Goal: Check status

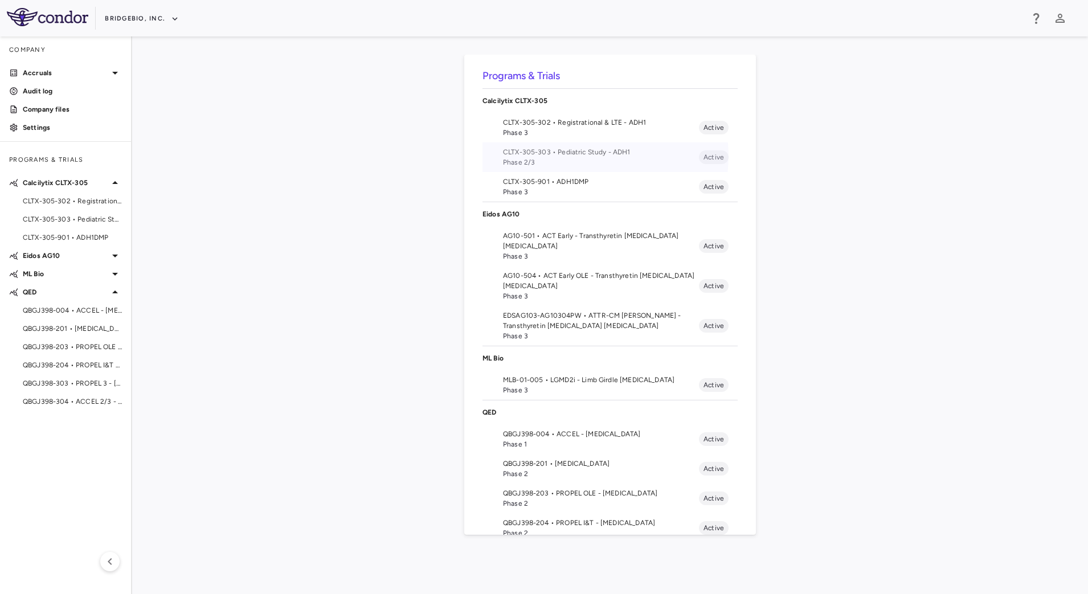
click at [594, 156] on span "CLTX-305-303 • Pediatric Study - ADH1" at bounding box center [601, 152] width 196 height 10
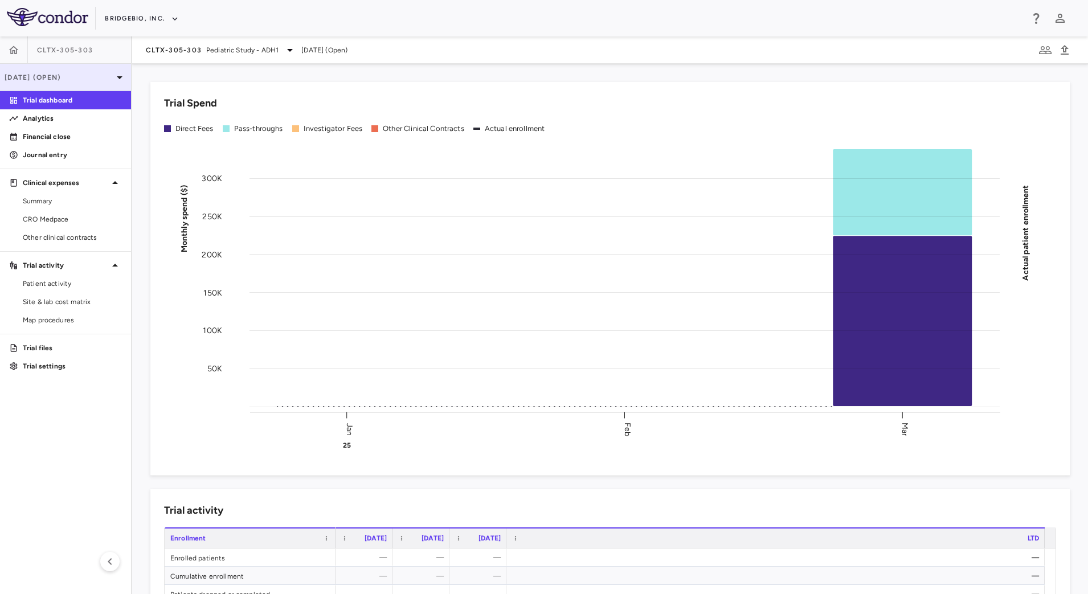
click at [108, 76] on p "[DATE] (Open)" at bounding box center [59, 77] width 108 height 10
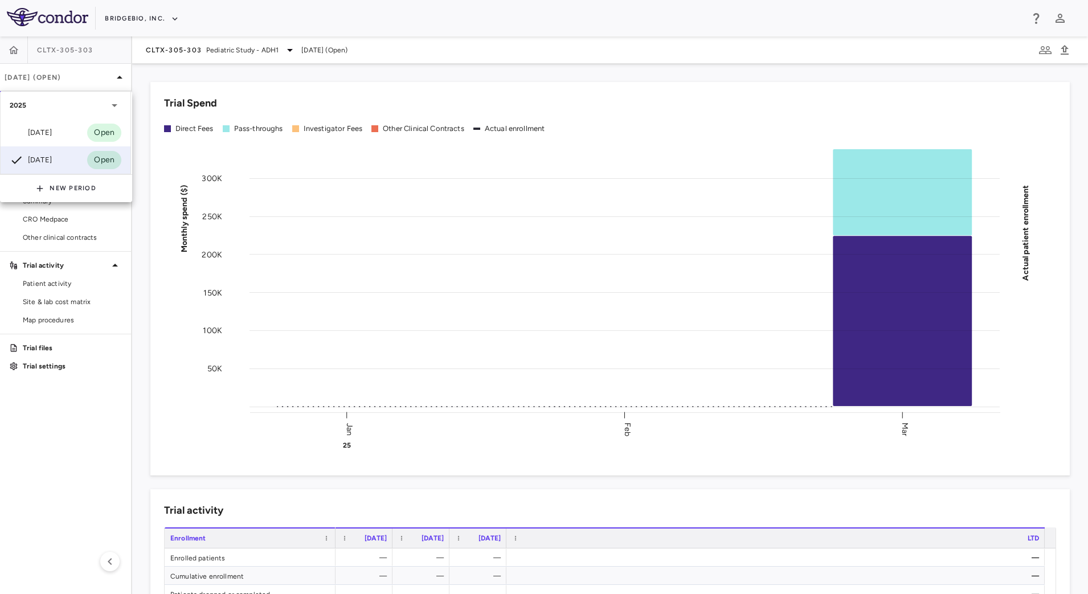
click at [261, 42] on div at bounding box center [544, 297] width 1088 height 594
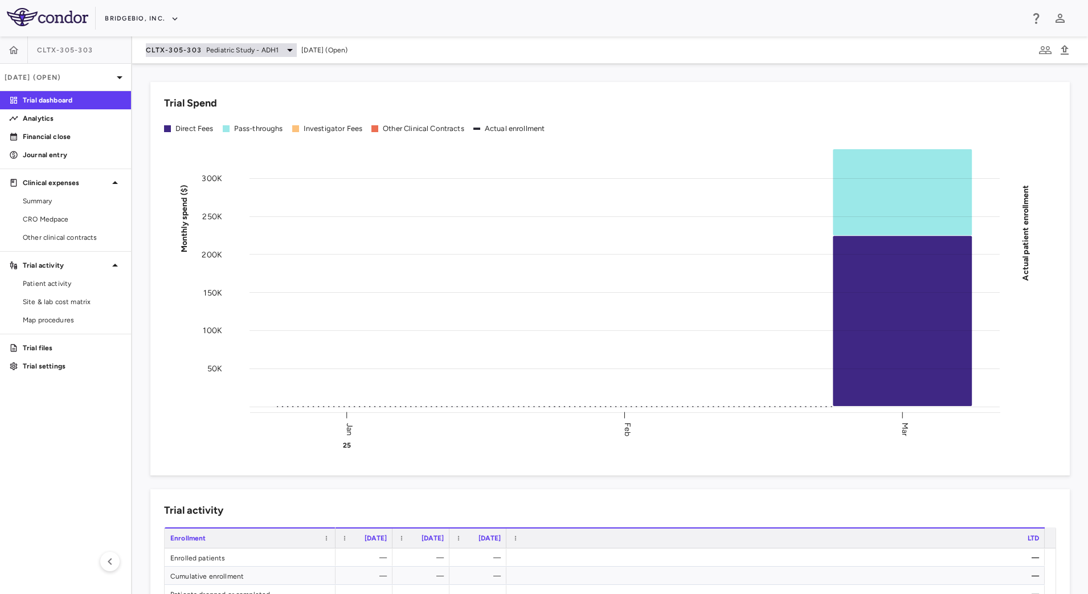
click at [257, 52] on span "Pediatric Study - ADH1" at bounding box center [242, 50] width 72 height 10
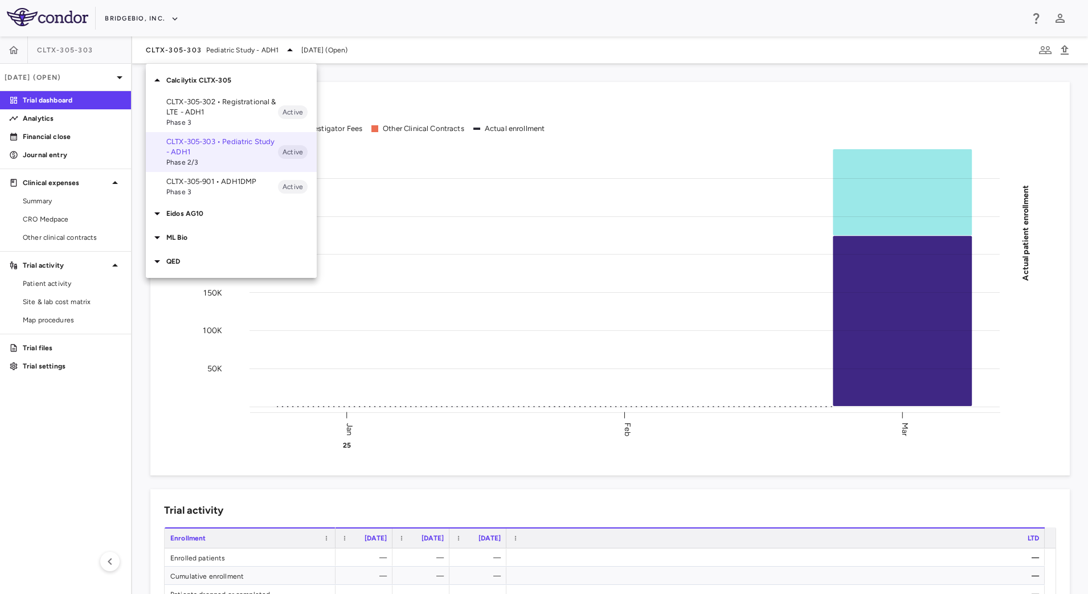
click at [166, 264] on div at bounding box center [158, 262] width 16 height 14
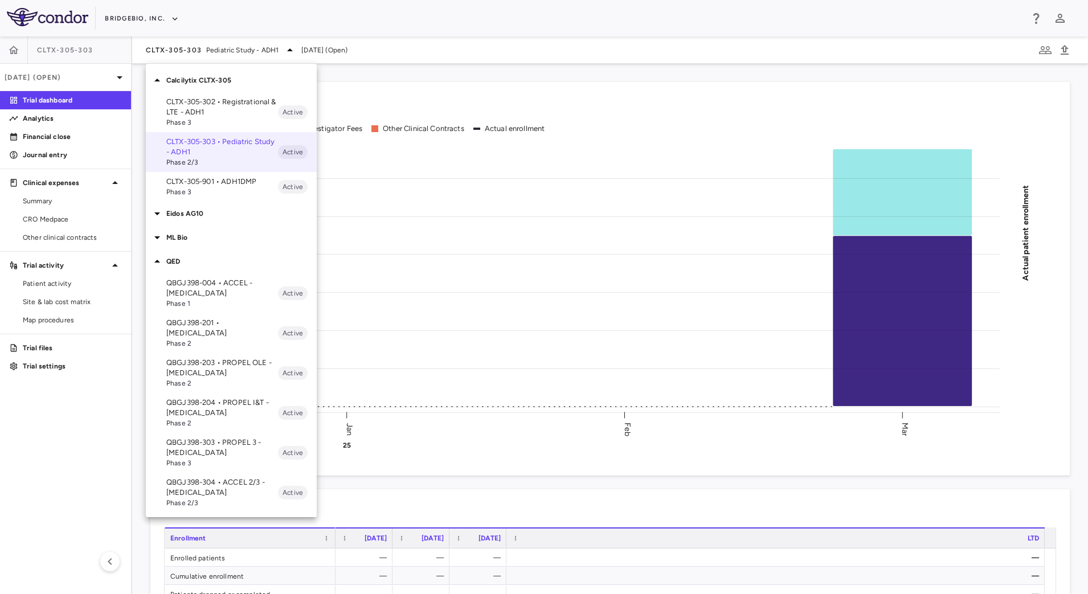
click at [216, 458] on span "Phase 3" at bounding box center [222, 463] width 112 height 10
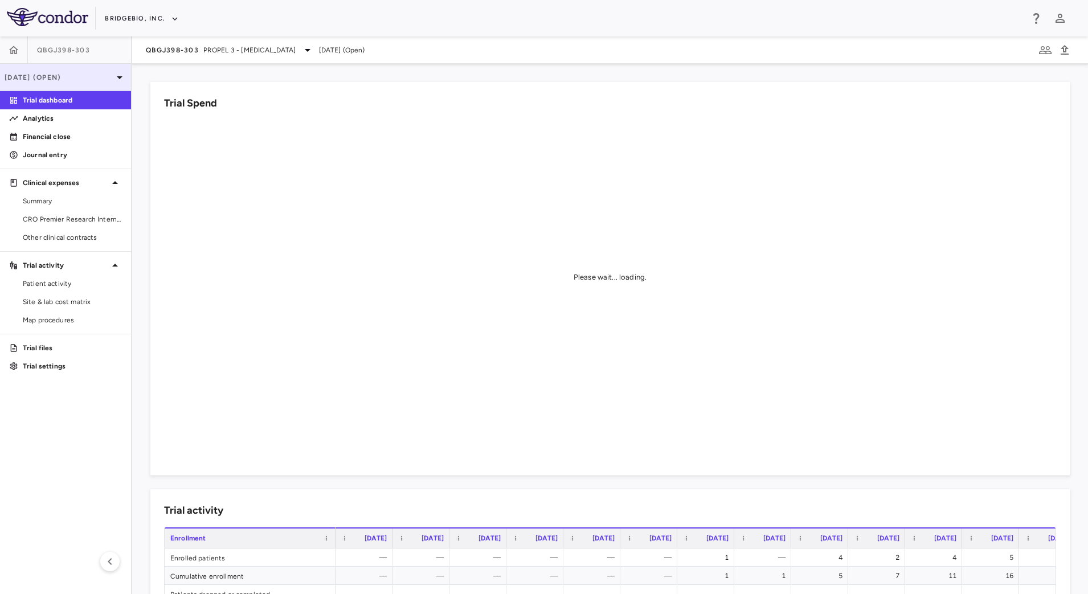
click at [96, 73] on p "[DATE] (Open)" at bounding box center [59, 77] width 108 height 10
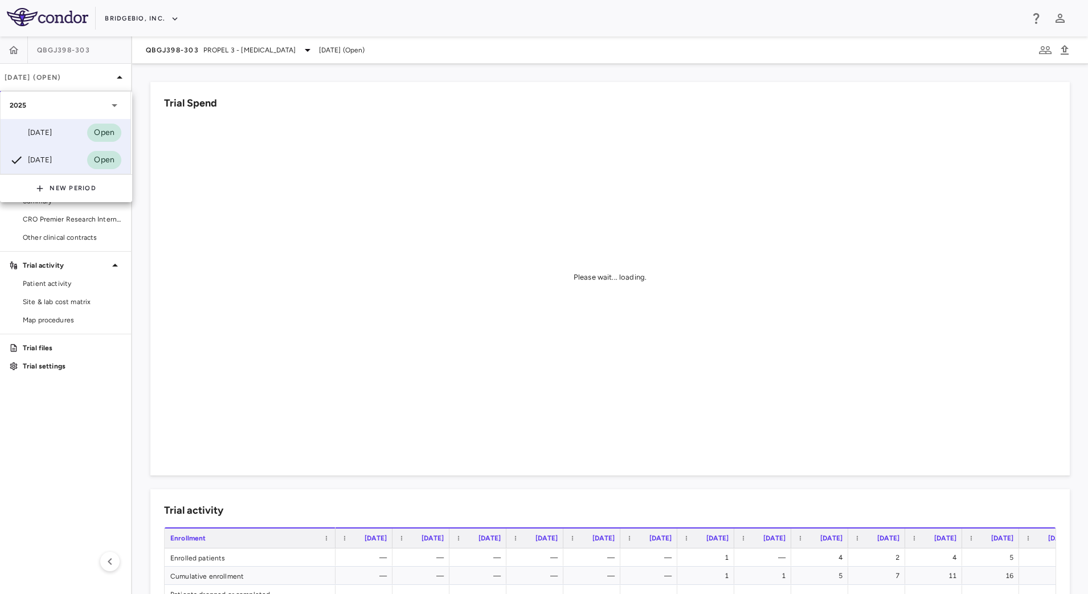
click at [59, 125] on div "[DATE] Open" at bounding box center [66, 132] width 130 height 27
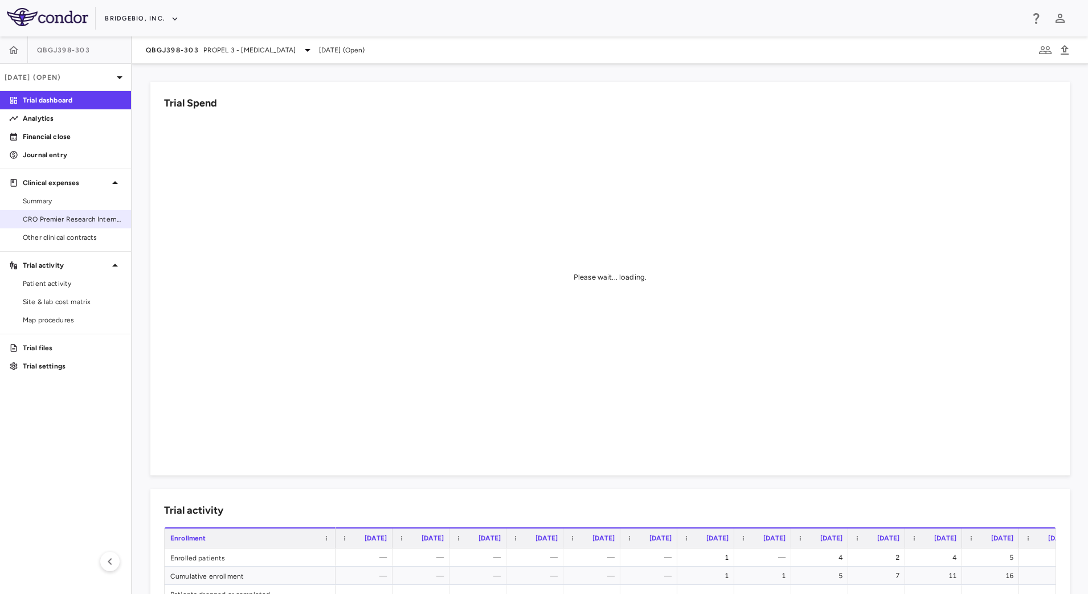
click at [67, 220] on span "CRO Premier Research International LLC" at bounding box center [72, 219] width 99 height 10
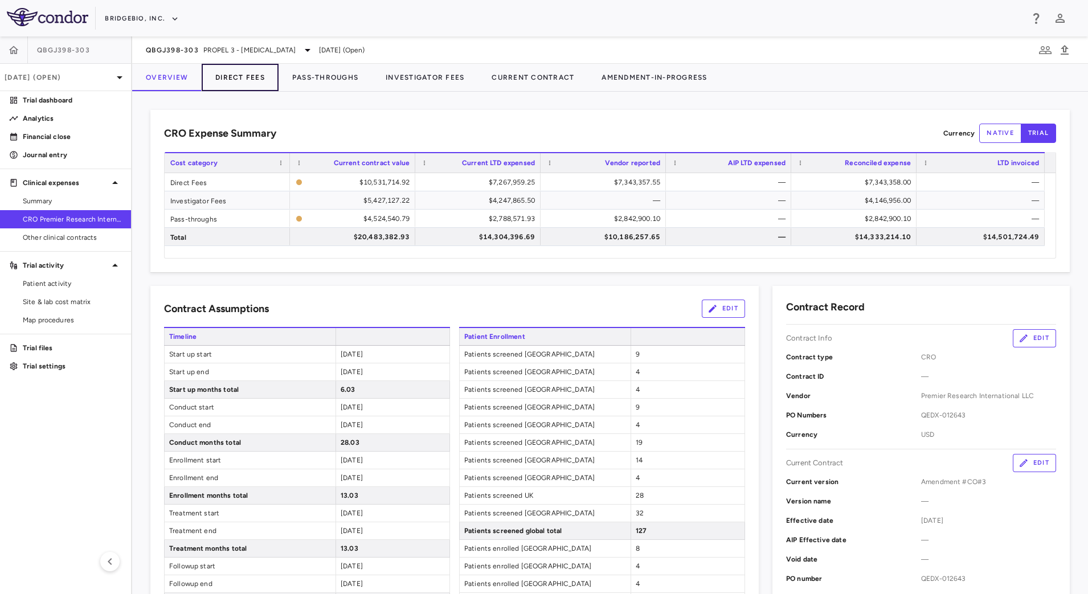
click at [247, 81] on button "Direct Fees" at bounding box center [240, 77] width 77 height 27
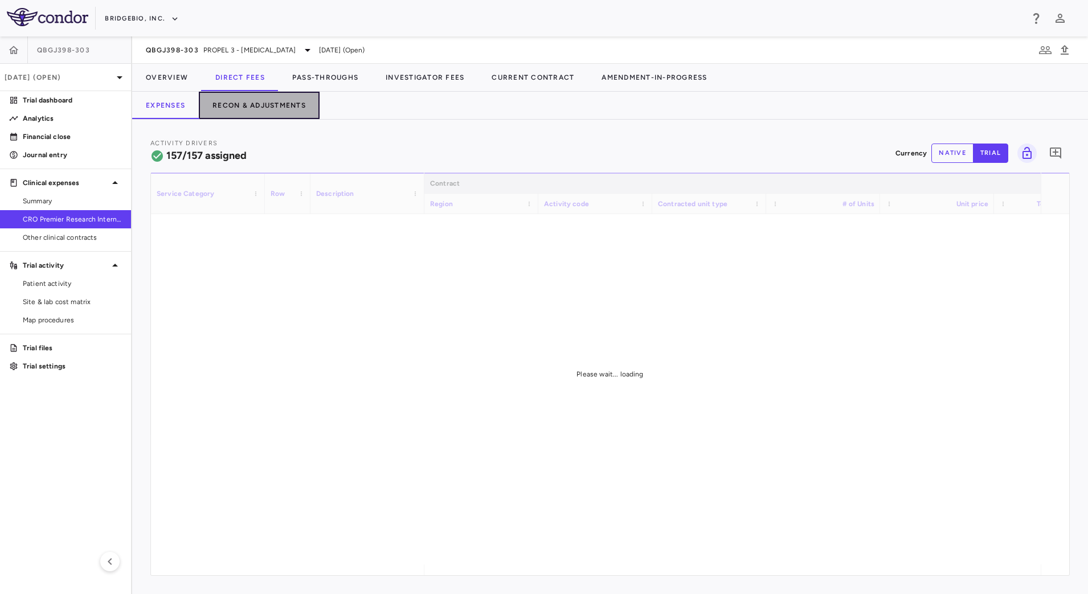
click at [274, 104] on button "Recon & Adjustments" at bounding box center [259, 105] width 121 height 27
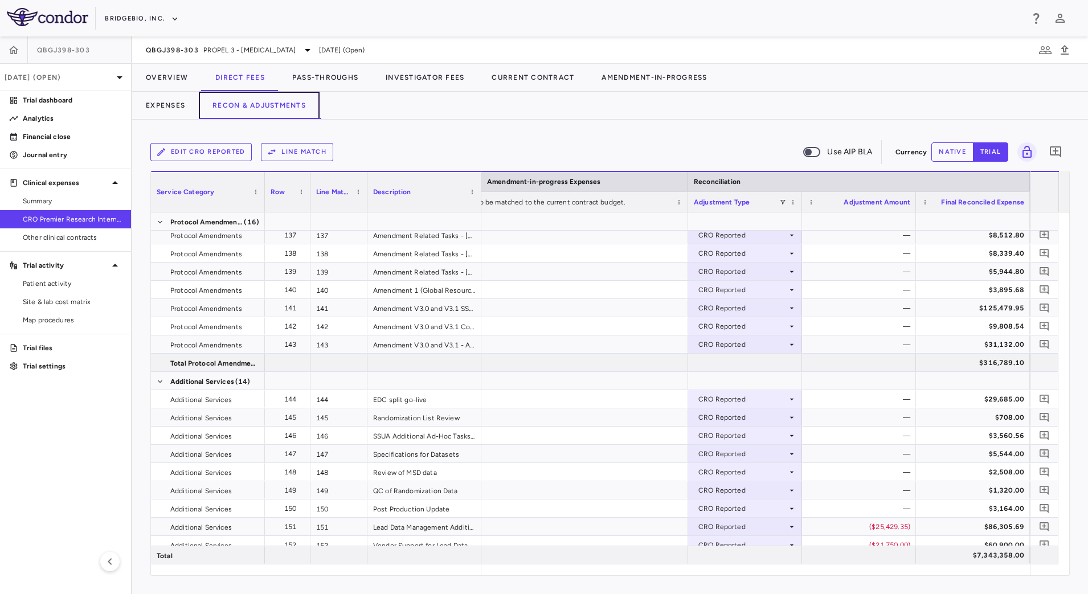
scroll to position [3493, 0]
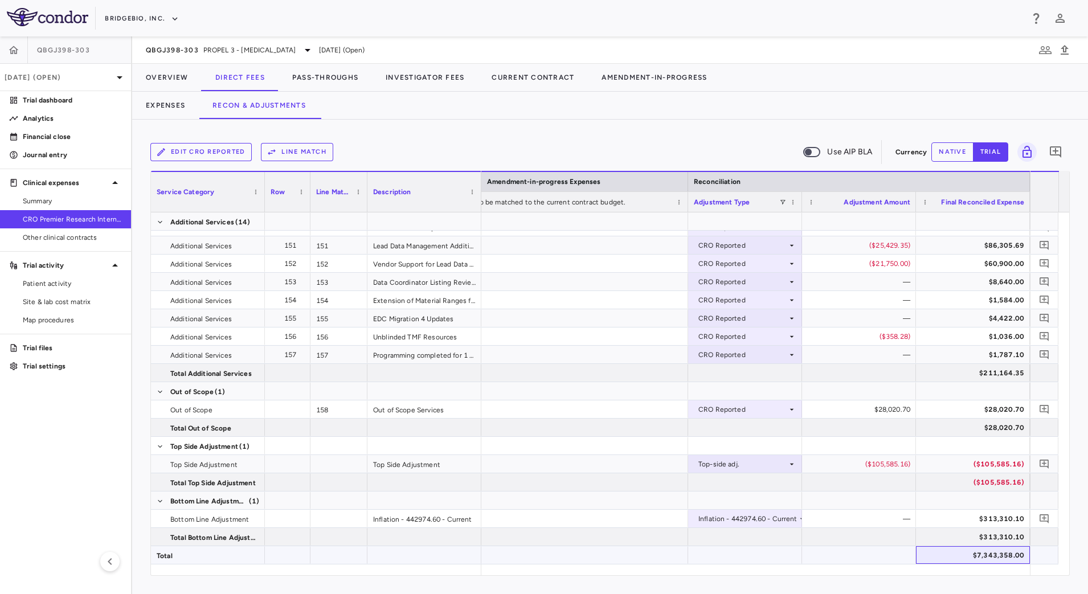
click at [957, 557] on div "$7,343,358.00" at bounding box center [975, 555] width 98 height 18
click at [342, 85] on button "Pass-Throughs" at bounding box center [324, 77] width 93 height 27
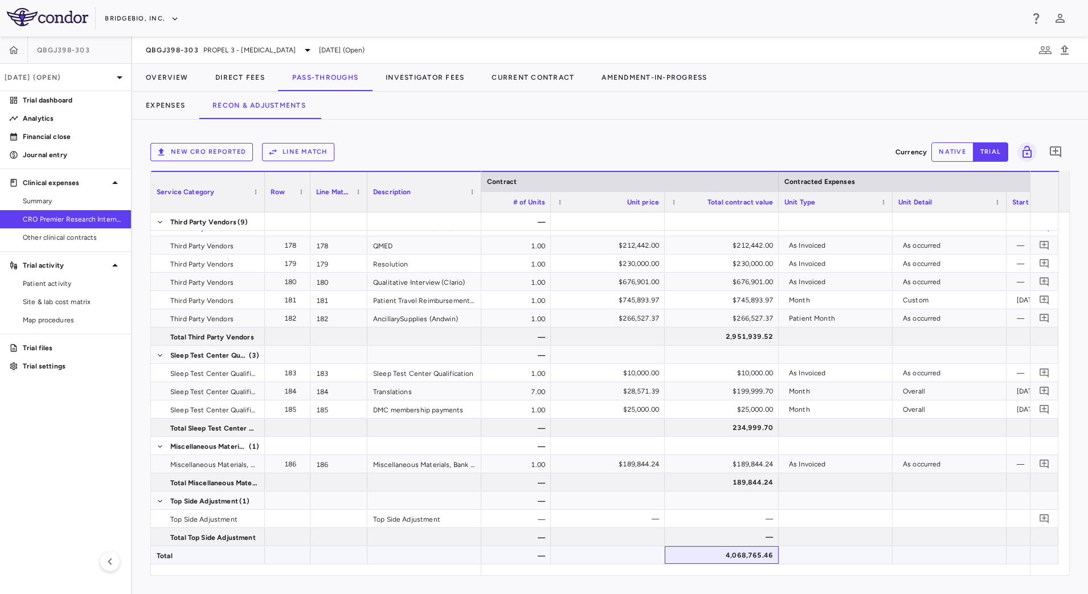
click at [680, 553] on div "4,068,765.46" at bounding box center [724, 555] width 98 height 18
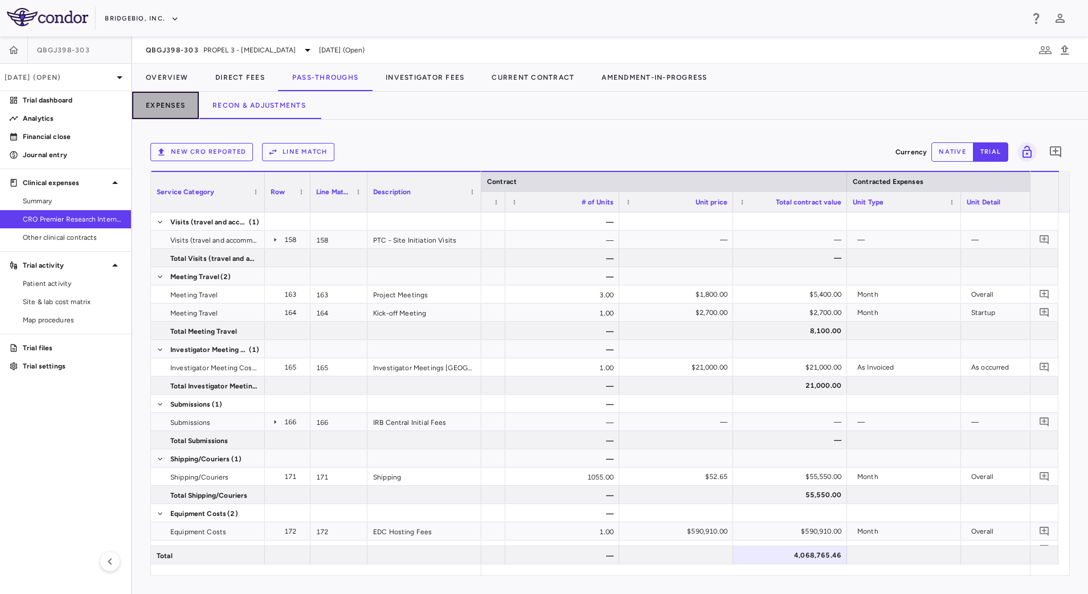
click at [180, 100] on button "Expenses" at bounding box center [165, 105] width 67 height 27
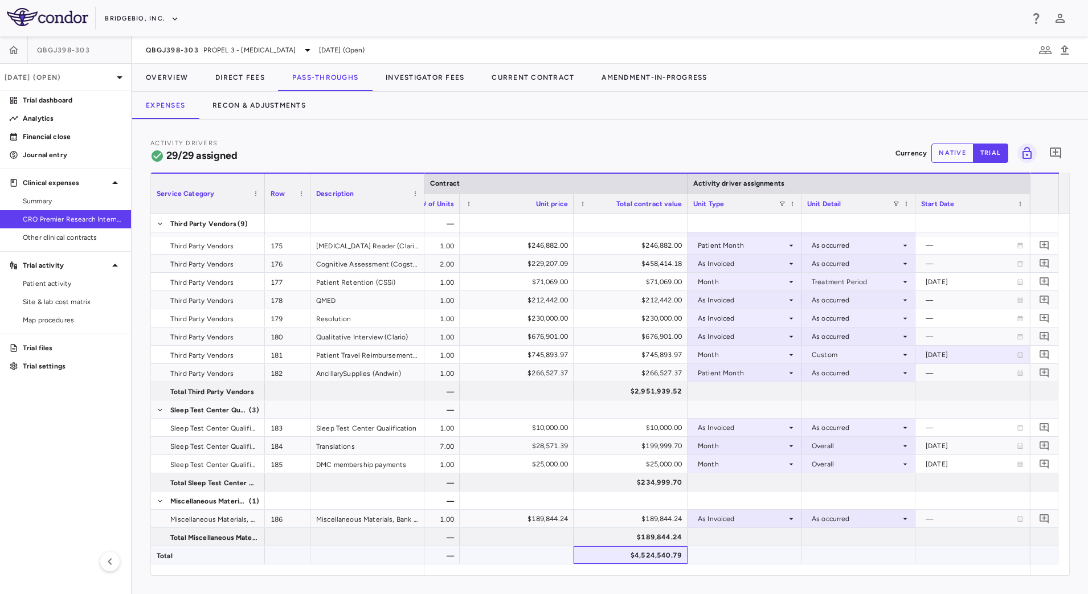
click at [602, 560] on div "$4,524,540.79" at bounding box center [633, 555] width 98 height 18
click at [263, 108] on button "Recon & Adjustments" at bounding box center [259, 105] width 121 height 27
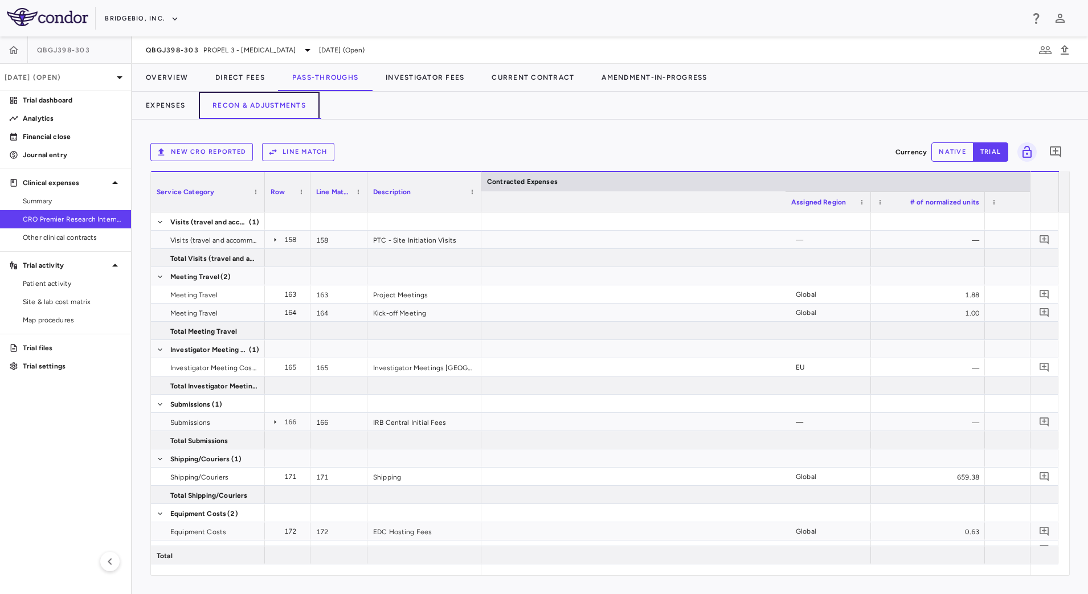
scroll to position [0, 1866]
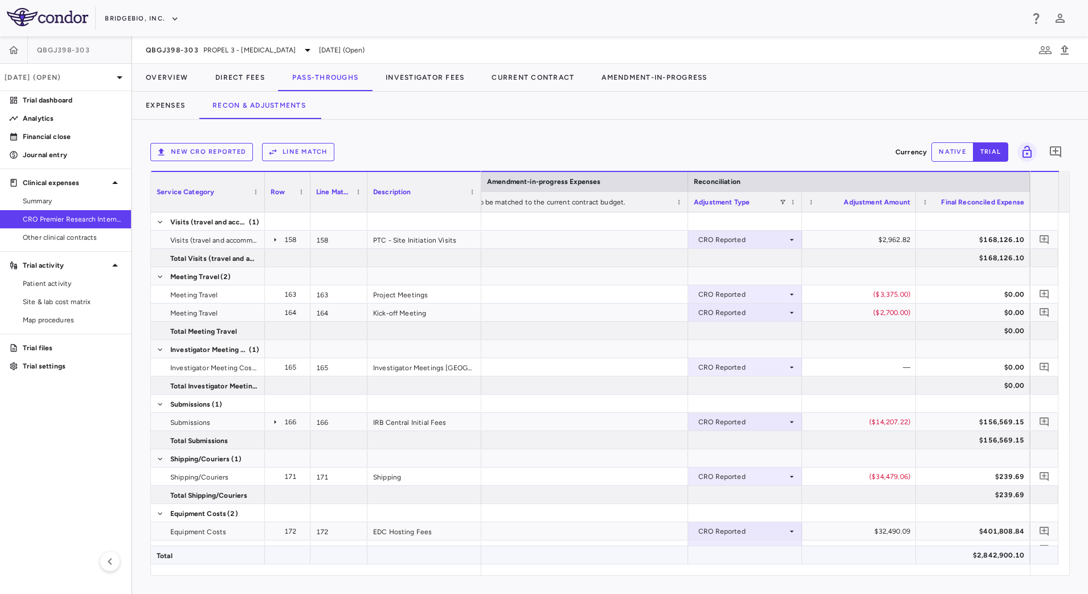
click at [956, 559] on div "$2,842,900.10" at bounding box center [975, 555] width 98 height 18
